Goal: Task Accomplishment & Management: Manage account settings

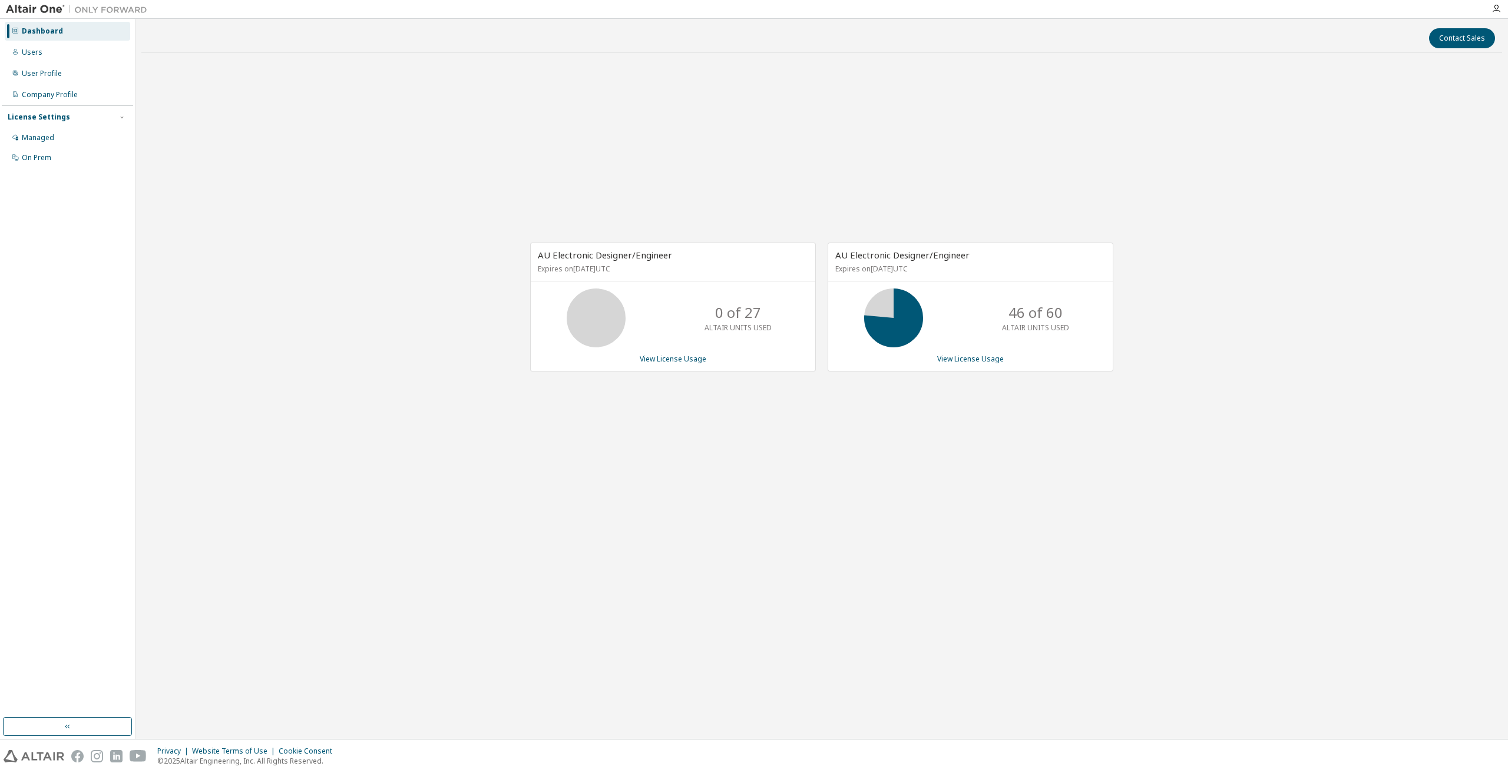
click at [958, 171] on div "AU Electronic Designer/Engineer Expires on January 1, 2026 UTC 0 of 27 ALTAIR U…" at bounding box center [821, 313] width 1361 height 502
click at [971, 357] on link "View License Usage" at bounding box center [970, 359] width 67 height 10
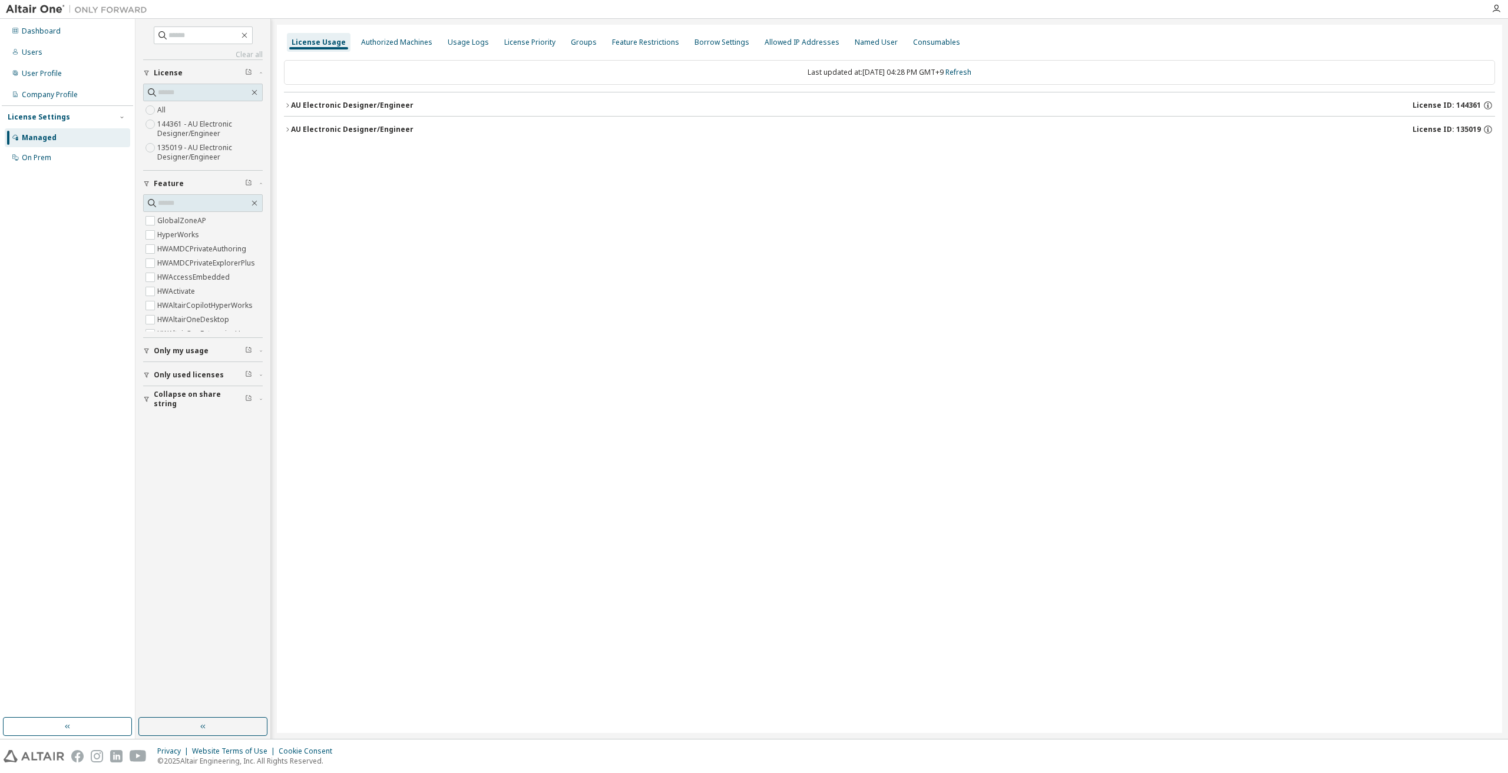
click at [290, 102] on icon "button" at bounding box center [287, 105] width 7 height 7
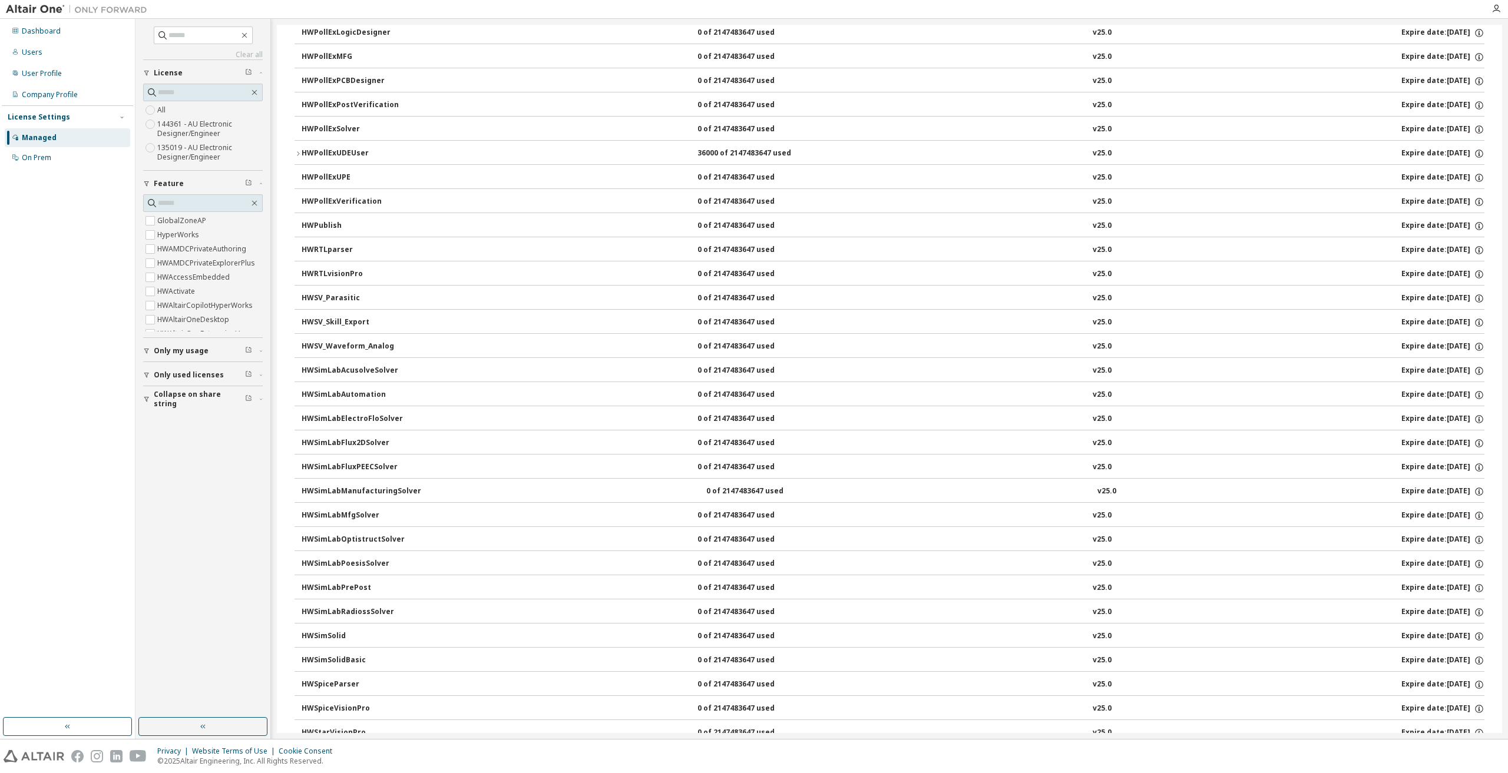
scroll to position [2428, 0]
